Goal: Obtain resource: Obtain resource

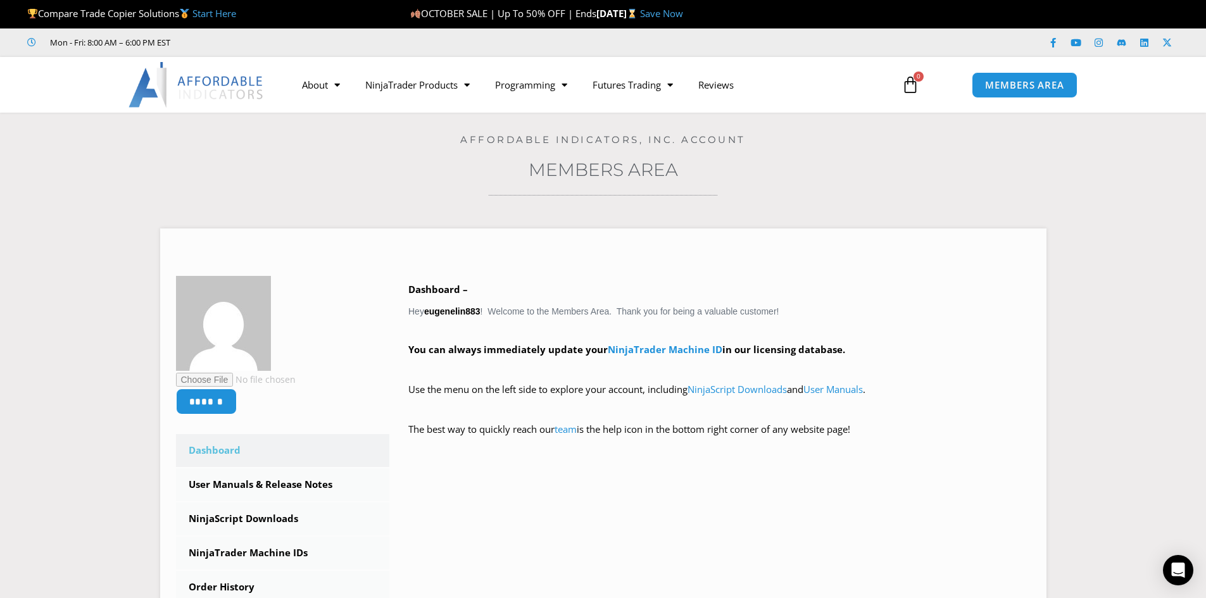
click at [898, 147] on div "Home / Members Area Affordable Indicators, Inc. Account Members Area ****** Das…" at bounding box center [603, 439] width 1143 height 653
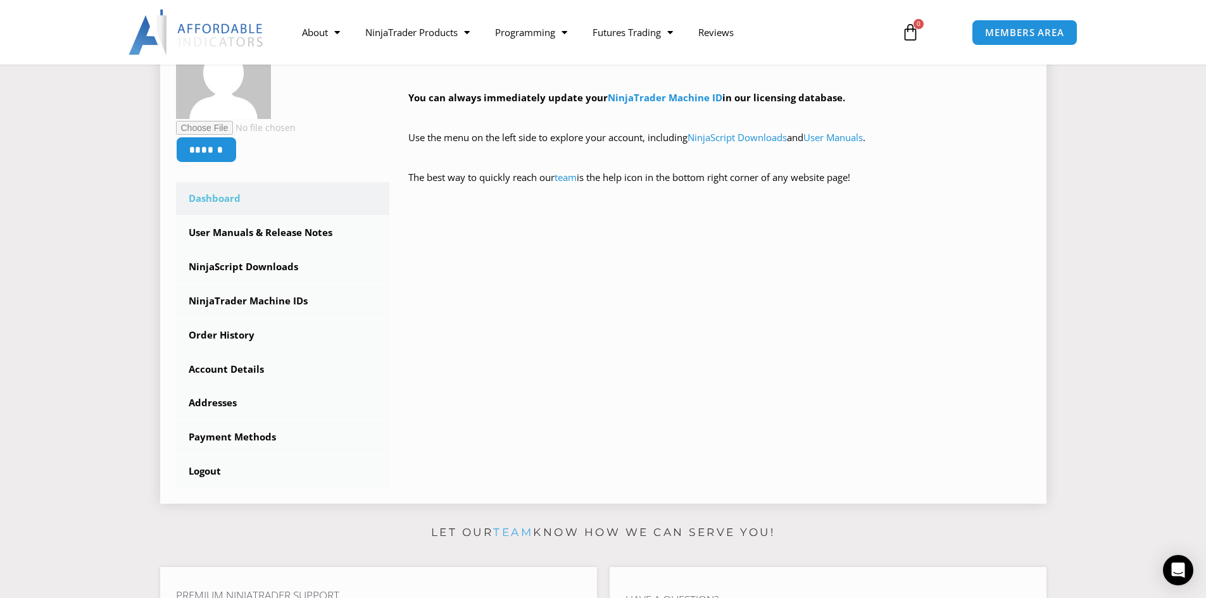
scroll to position [253, 0]
click at [272, 235] on link "User Manuals & Release Notes" at bounding box center [283, 231] width 214 height 33
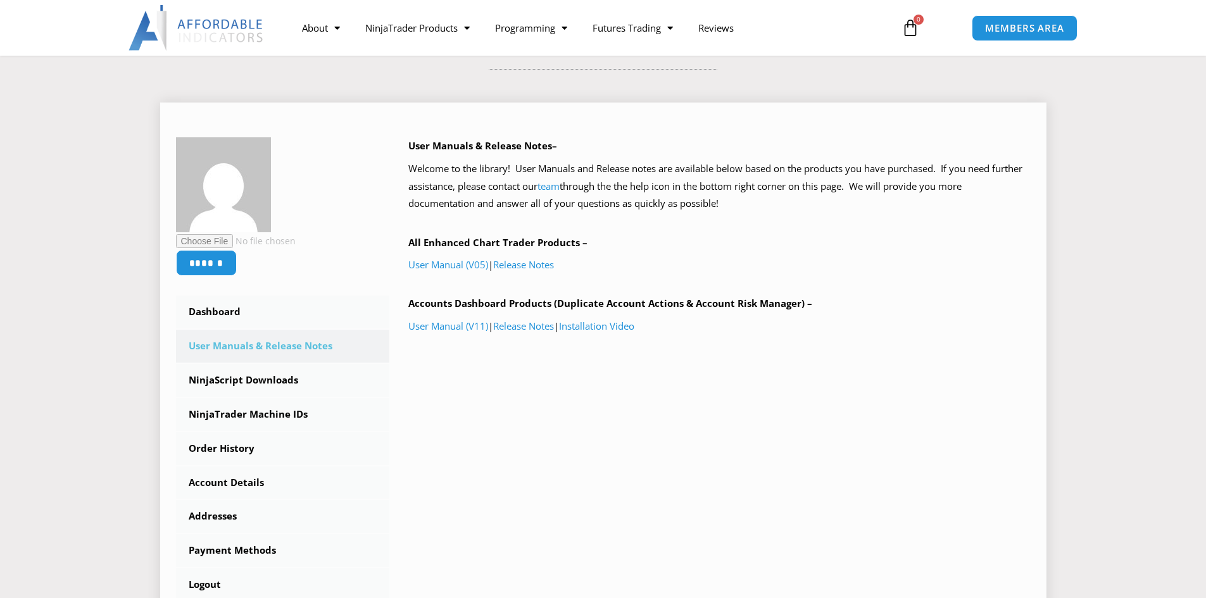
scroll to position [127, 0]
click at [458, 326] on link "User Manual (V11)" at bounding box center [448, 325] width 80 height 13
click at [449, 265] on link "User Manual (V05)" at bounding box center [448, 264] width 80 height 13
